Goal: Navigation & Orientation: Find specific page/section

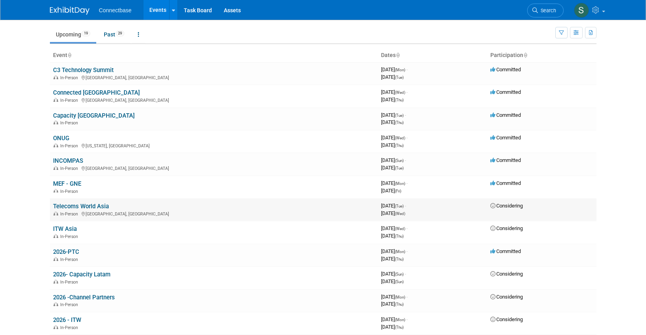
scroll to position [25, 0]
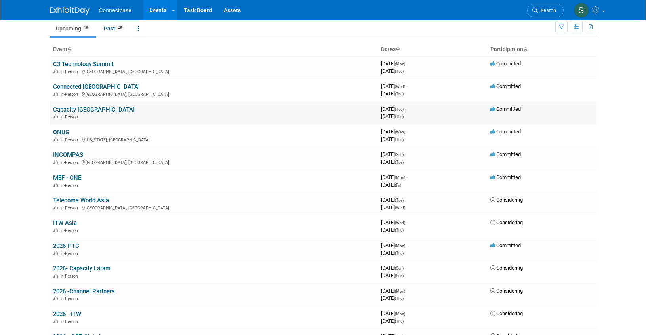
click at [87, 108] on link "Capacity [GEOGRAPHIC_DATA]" at bounding box center [94, 109] width 82 height 7
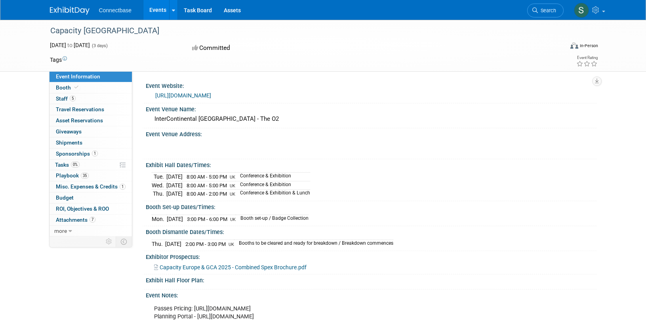
scroll to position [5, 0]
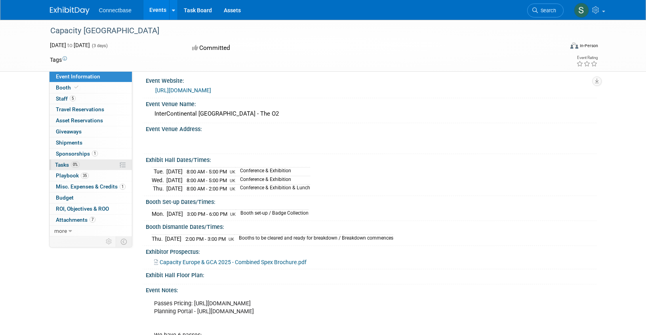
click at [95, 168] on link "0% Tasks 0%" at bounding box center [91, 165] width 82 height 11
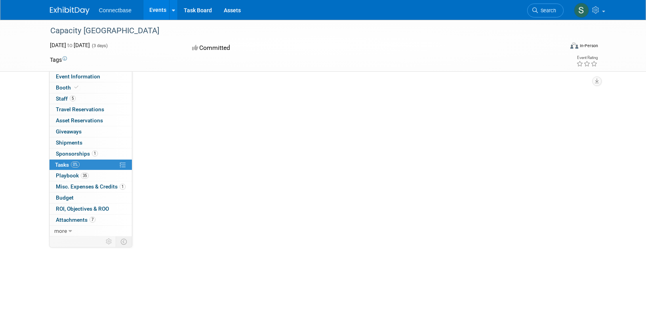
scroll to position [0, 0]
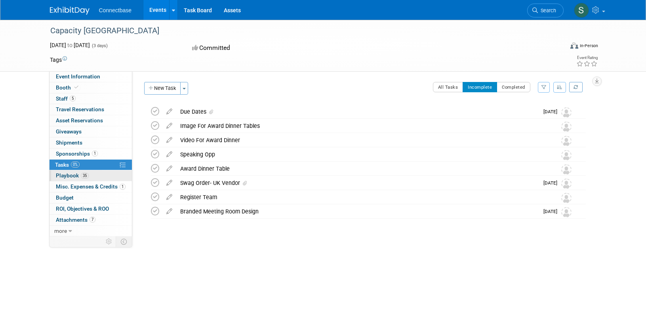
click at [99, 176] on link "35 Playbook 35" at bounding box center [91, 175] width 82 height 11
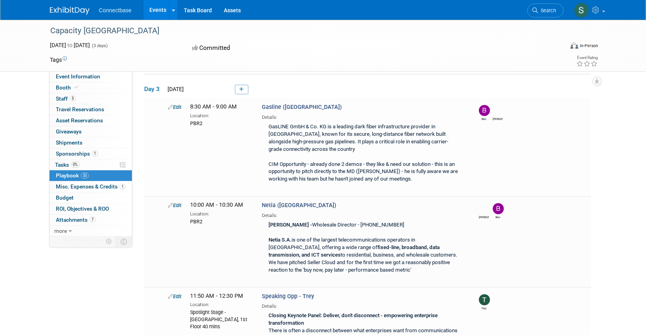
scroll to position [2614, 0]
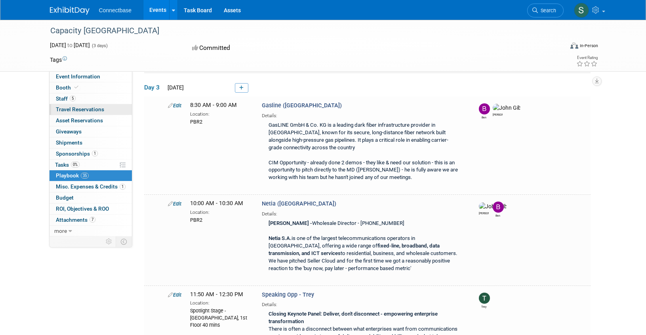
click at [85, 110] on span "Travel Reservations 0" at bounding box center [80, 109] width 48 height 6
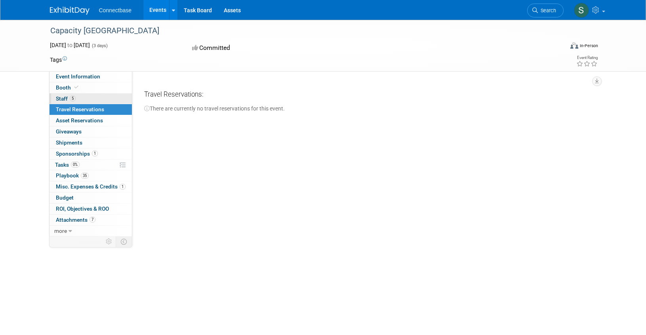
click at [81, 97] on link "5 Staff 5" at bounding box center [91, 99] width 82 height 11
